Goal: Entertainment & Leisure: Consume media (video, audio)

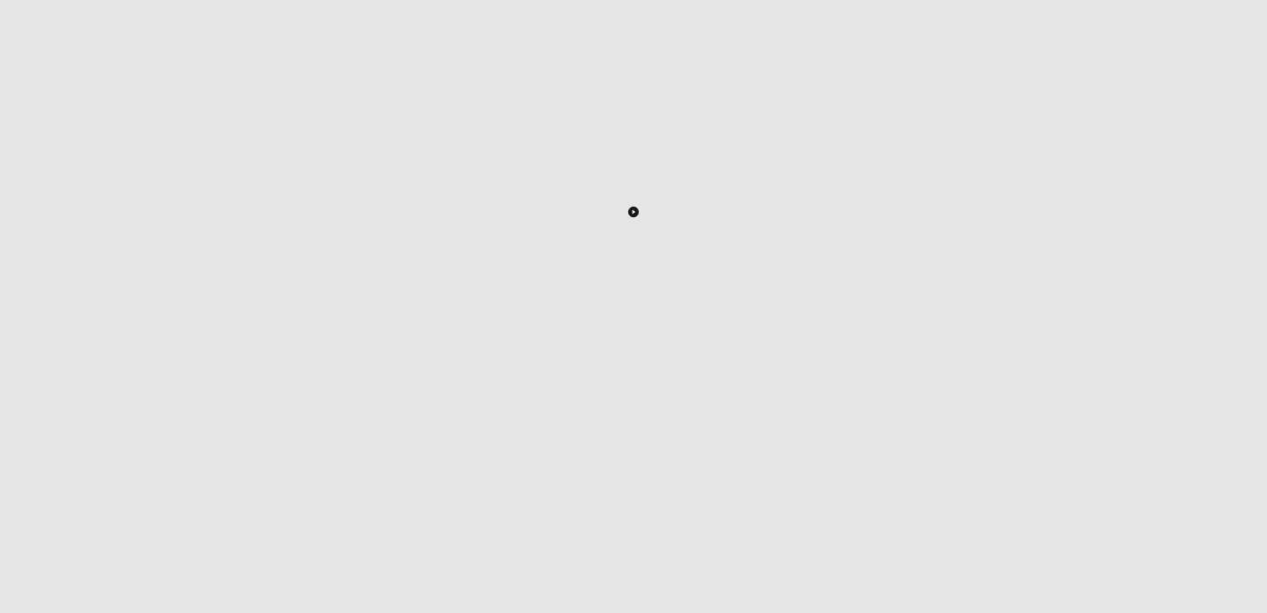
scroll to position [387, 0]
click at [639, 203] on icon "Toggle Play Pause" at bounding box center [633, 198] width 10 height 10
click at [219, 573] on div "LIVE" at bounding box center [205, 582] width 27 height 19
click at [170, 573] on div "LIVE" at bounding box center [156, 582] width 27 height 19
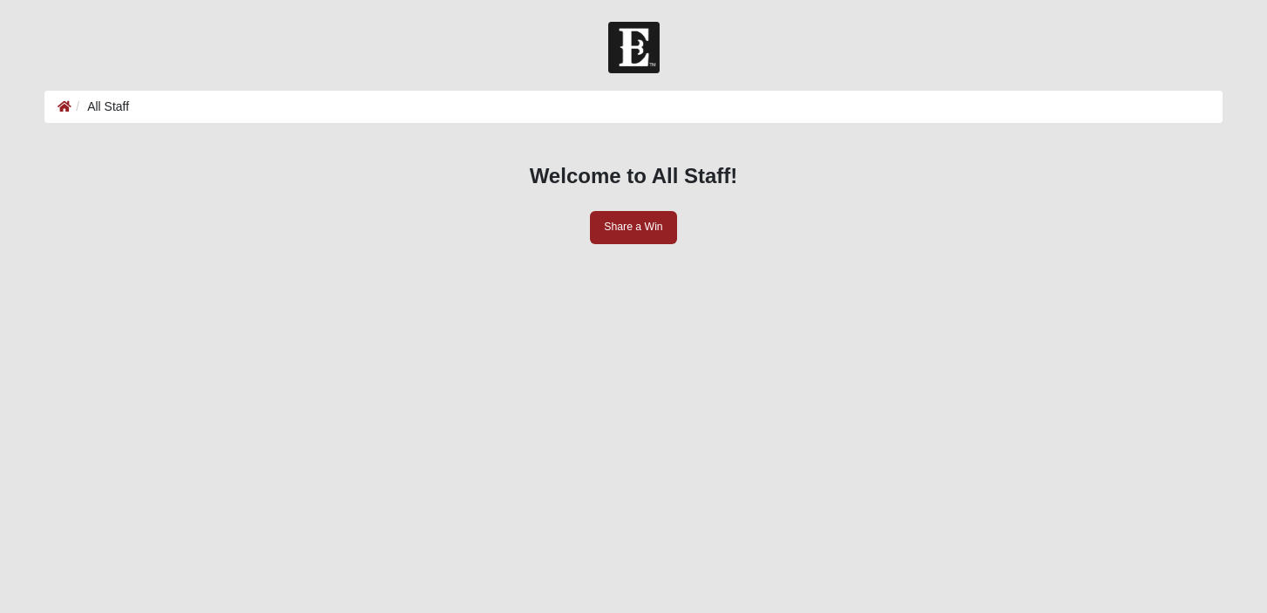
scroll to position [387, 0]
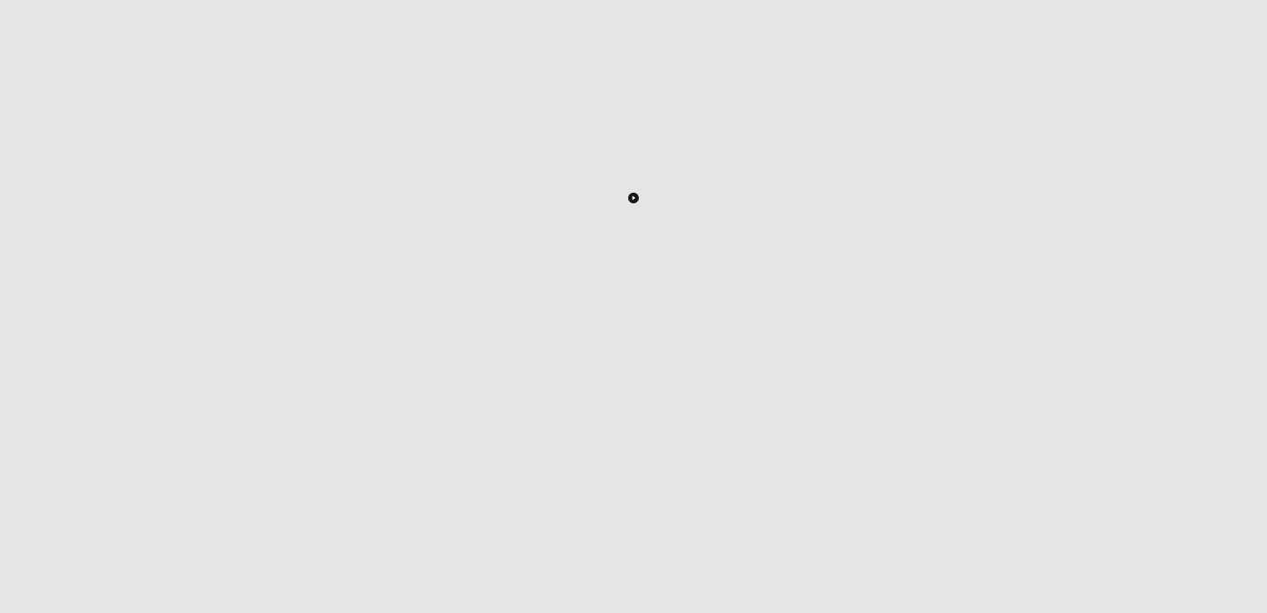
click at [639, 203] on icon "Toggle Play Pause" at bounding box center [633, 198] width 10 height 10
click at [170, 573] on div "LIVE" at bounding box center [156, 582] width 27 height 19
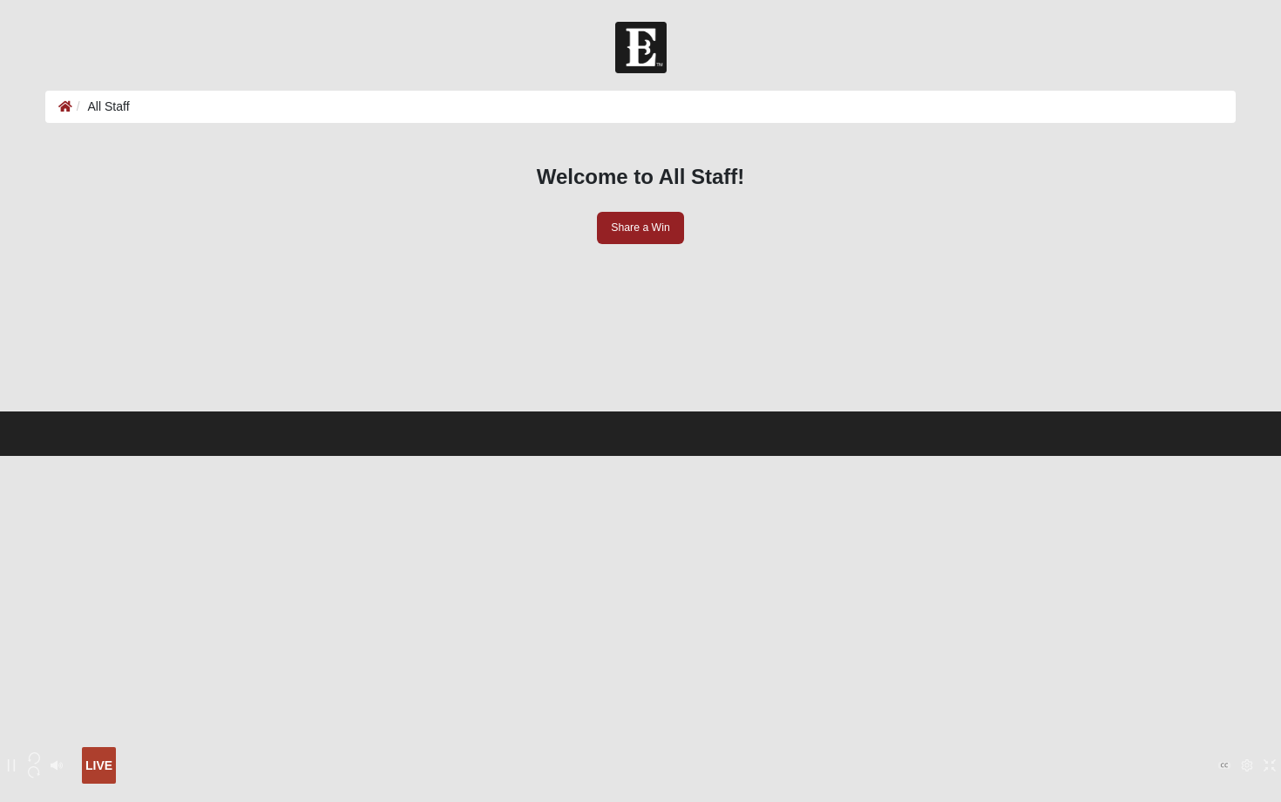
click at [1263, 612] on icon "Exit Fullscreen" at bounding box center [1269, 765] width 12 height 12
